Goal: Task Accomplishment & Management: Manage account settings

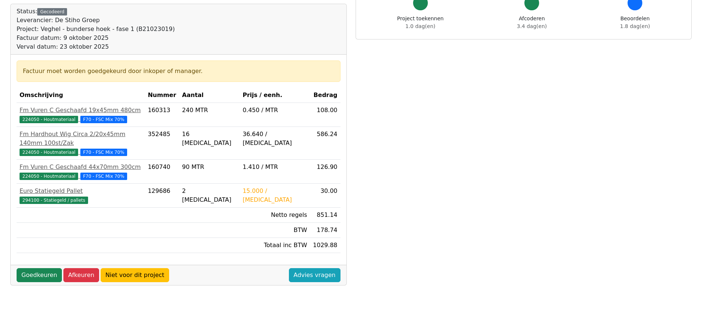
scroll to position [74, 0]
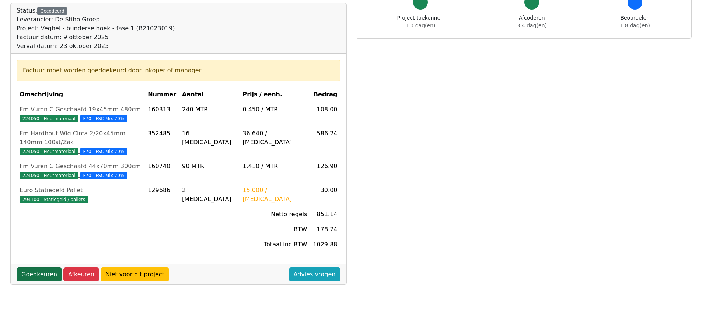
click at [43, 267] on link "Goedkeuren" at bounding box center [39, 274] width 45 height 14
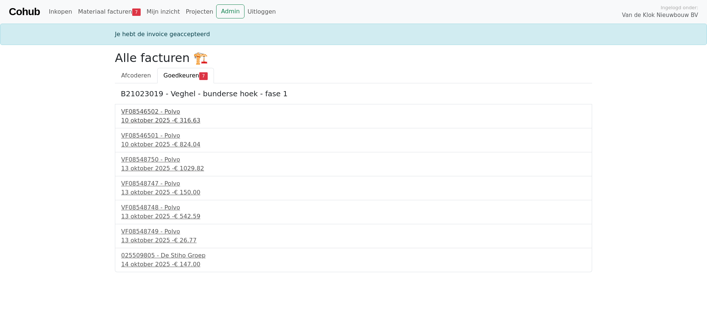
click at [158, 112] on div "VF08546502 - Polvo" at bounding box center [353, 111] width 465 height 9
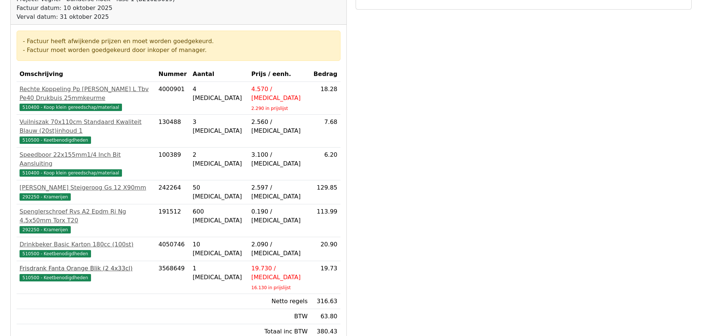
scroll to position [147, 0]
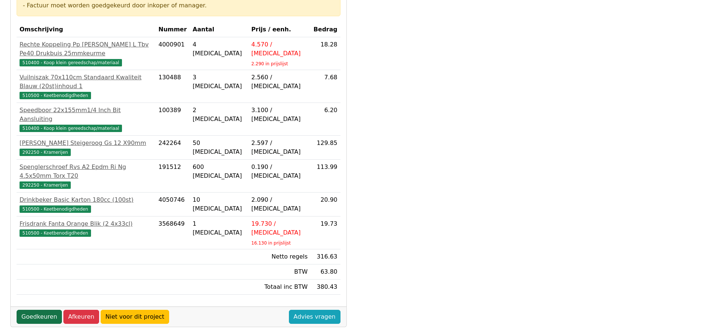
click at [41, 309] on link "Goedkeuren" at bounding box center [39, 316] width 45 height 14
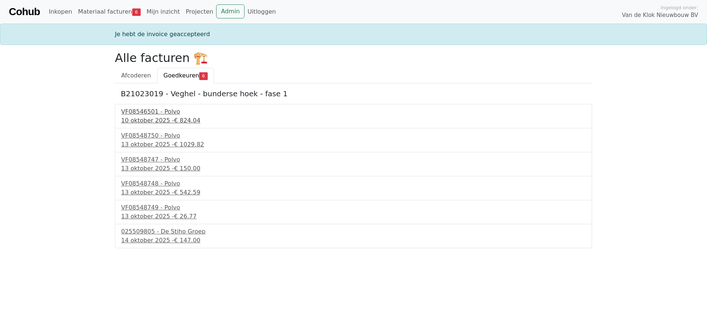
click at [167, 113] on div "VF08546501 - Polvo" at bounding box center [353, 111] width 465 height 9
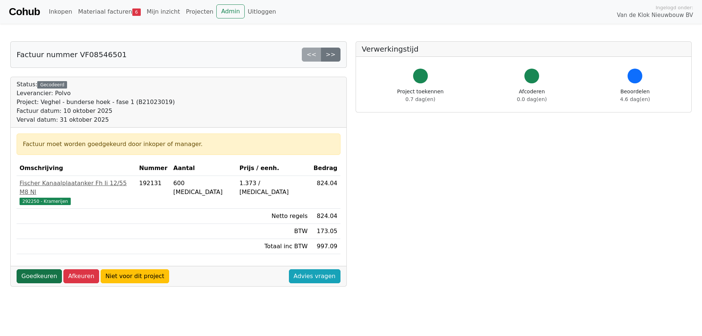
click at [42, 271] on link "Goedkeuren" at bounding box center [39, 276] width 45 height 14
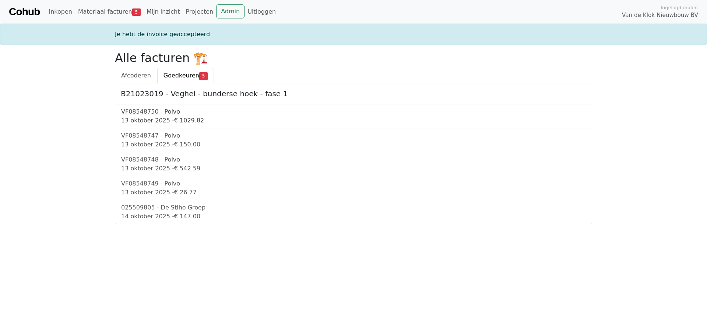
click at [135, 121] on div "13 oktober 2025 - € 1029.82" at bounding box center [353, 120] width 465 height 9
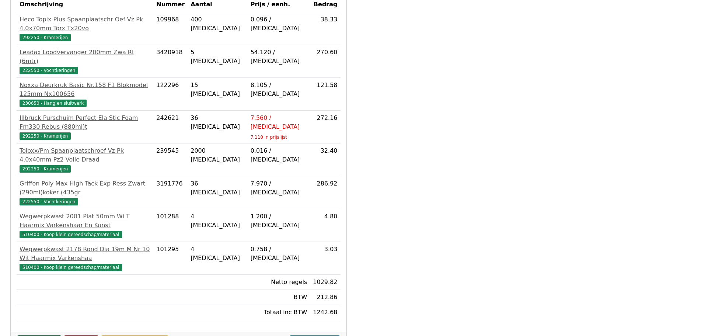
scroll to position [184, 0]
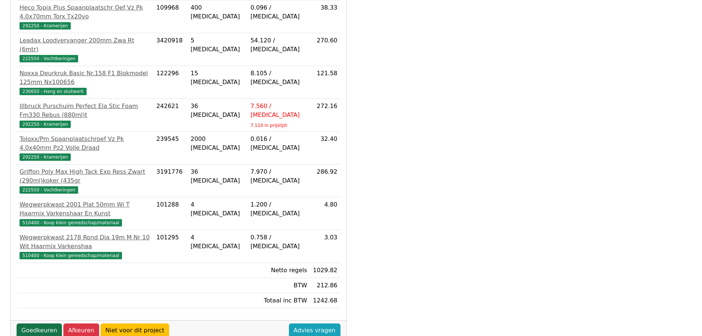
click at [41, 323] on link "Goedkeuren" at bounding box center [39, 330] width 45 height 14
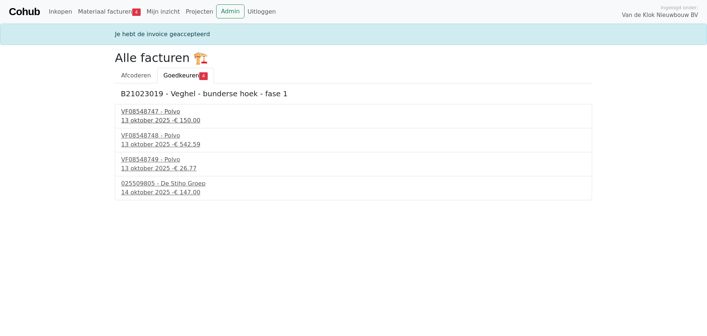
click at [160, 115] on div "VF08548747 - Polvo" at bounding box center [353, 111] width 465 height 9
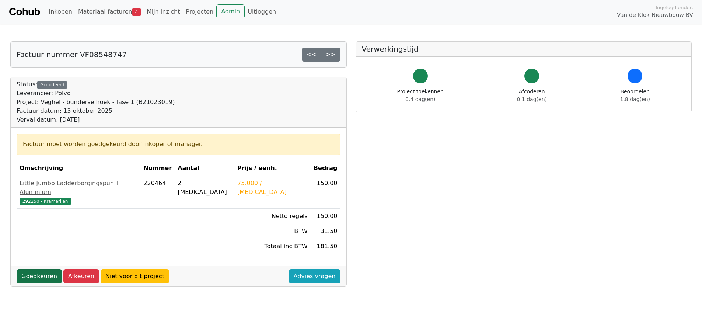
click at [39, 269] on link "Goedkeuren" at bounding box center [39, 276] width 45 height 14
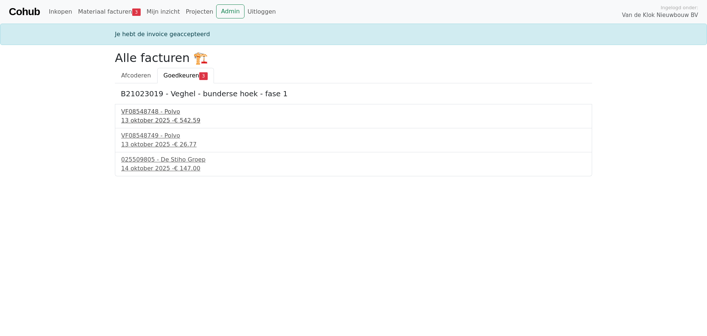
click at [143, 114] on div "VF08548748 - Polvo" at bounding box center [353, 111] width 465 height 9
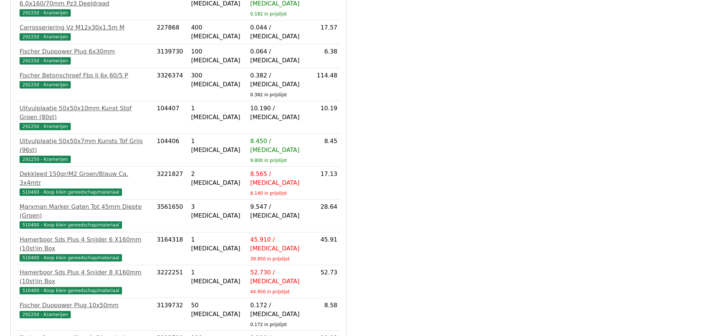
scroll to position [495, 0]
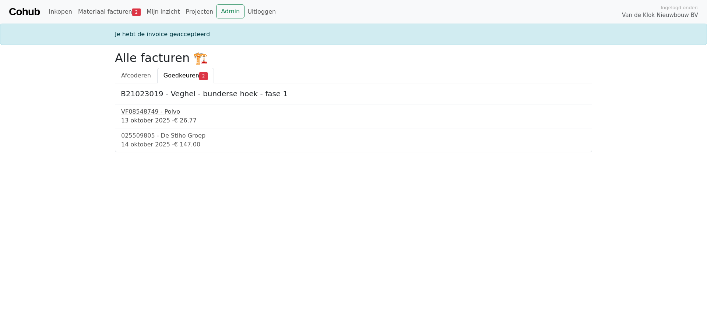
click at [140, 118] on div "[DATE] - € 26.77" at bounding box center [353, 120] width 465 height 9
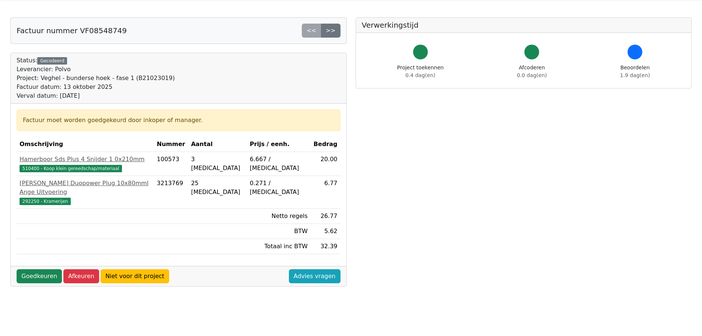
scroll to position [37, 0]
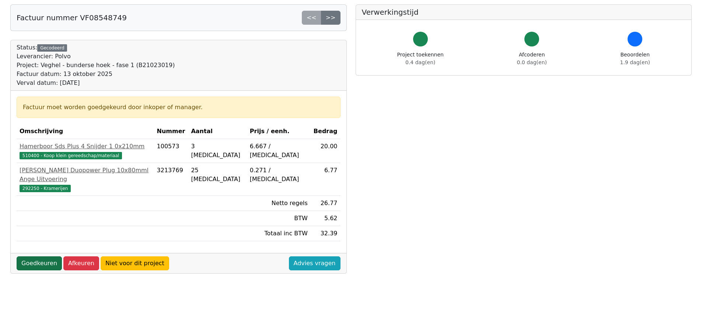
click at [40, 256] on link "Goedkeuren" at bounding box center [39, 263] width 45 height 14
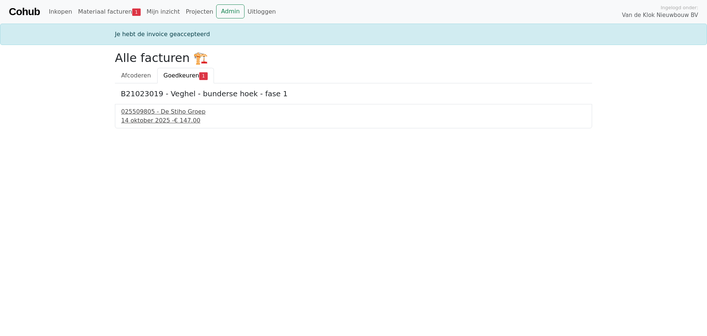
click at [138, 124] on div "14 oktober 2025 - € 147.00" at bounding box center [353, 120] width 465 height 9
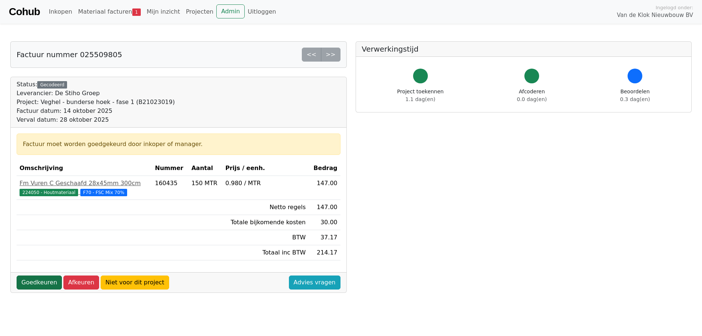
click at [51, 286] on link "Goedkeuren" at bounding box center [39, 282] width 45 height 14
